Goal: Find contact information: Find contact information

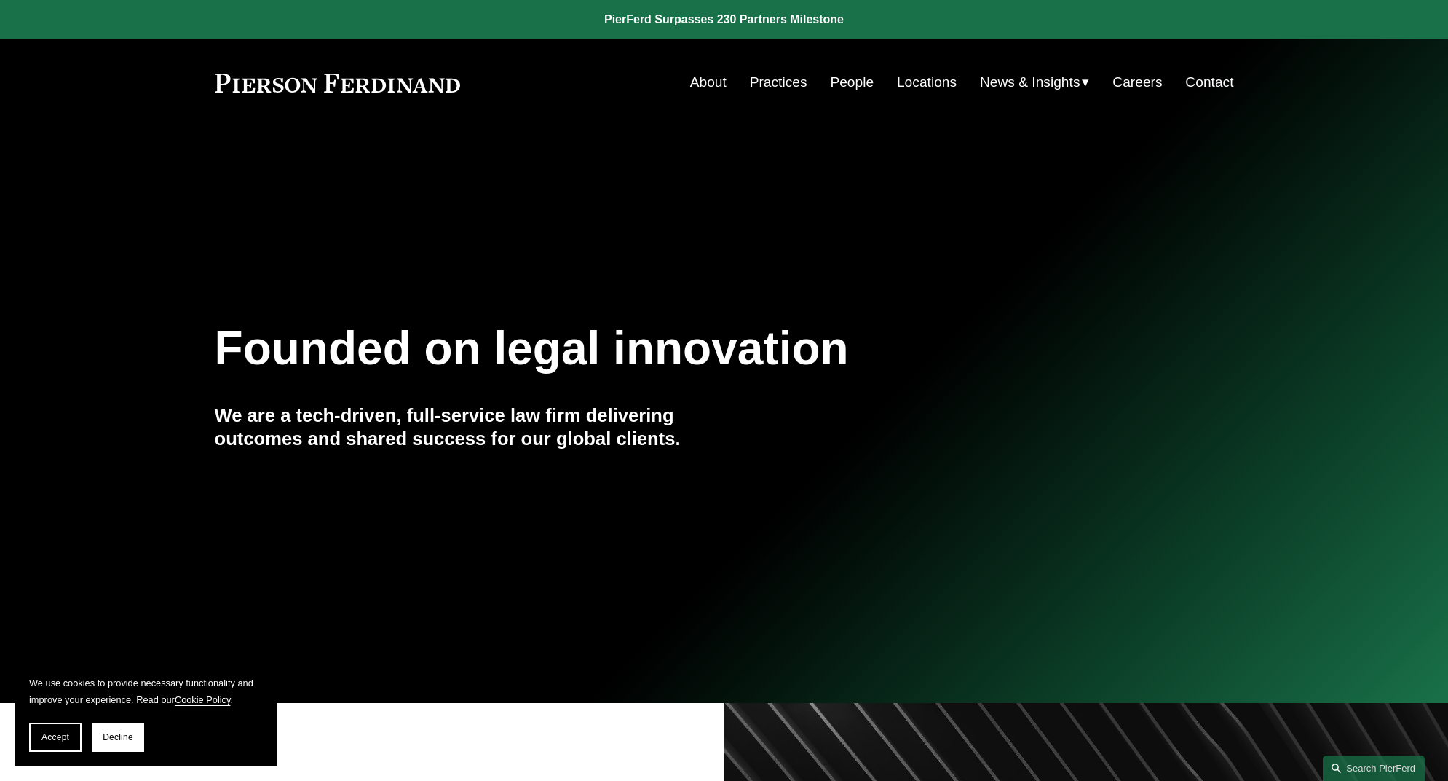
click at [1129, 85] on link "Careers" at bounding box center [1138, 82] width 50 height 28
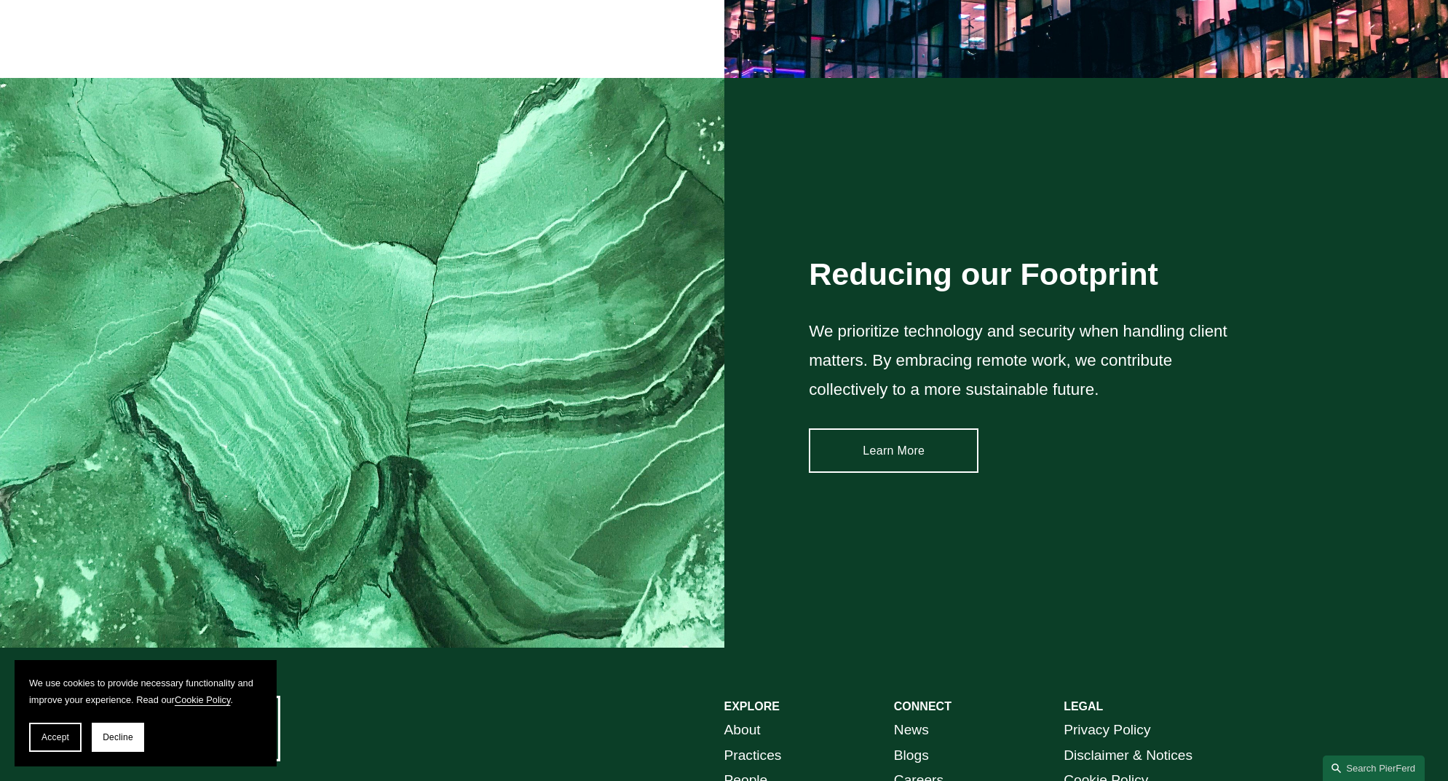
scroll to position [2193, 0]
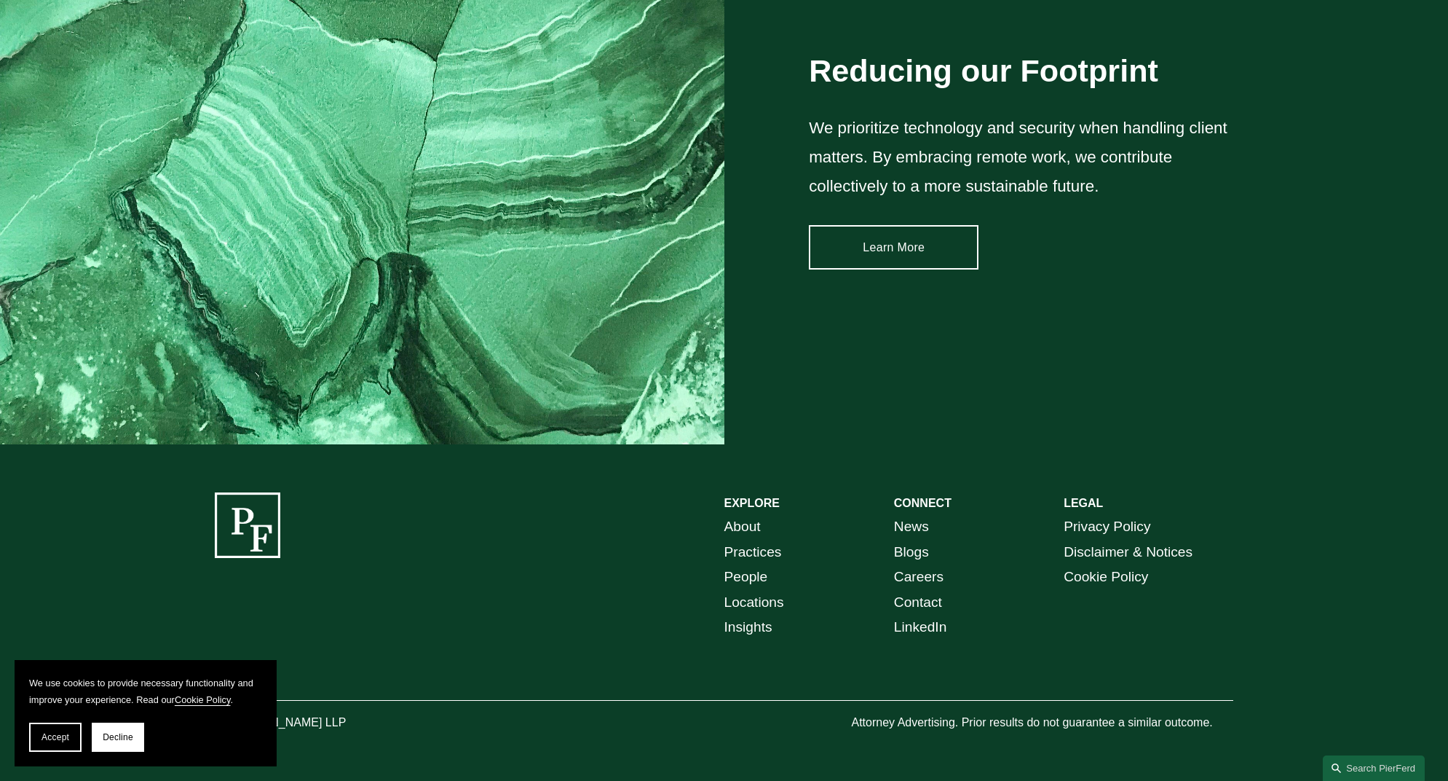
click at [927, 598] on link "Contact" at bounding box center [918, 602] width 48 height 25
